Goal: Information Seeking & Learning: Learn about a topic

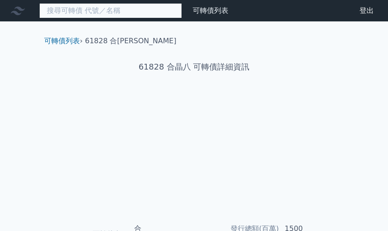
click at [65, 13] on input at bounding box center [110, 10] width 143 height 15
type input "泰"
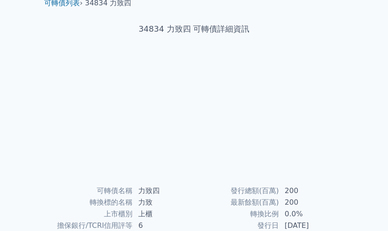
scroll to position [10, 0]
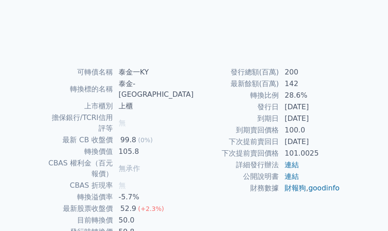
scroll to position [176, 0]
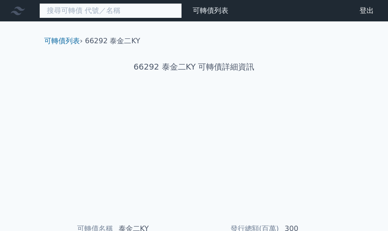
click at [63, 12] on input at bounding box center [110, 10] width 143 height 15
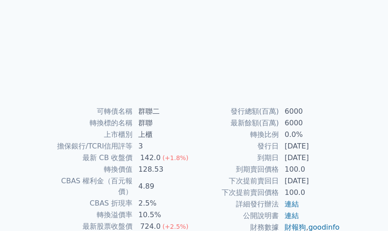
scroll to position [188, 0]
